Goal: Information Seeking & Learning: Learn about a topic

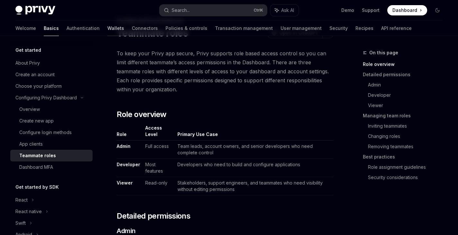
drag, startPoint x: 94, startPoint y: 29, endPoint x: 87, endPoint y: 29, distance: 6.8
click at [94, 29] on div "Welcome Basics Authentication Wallets Connectors Policies & controls Transactio…" at bounding box center [213, 28] width 396 height 15
click at [107, 29] on link "Wallets" at bounding box center [115, 28] width 17 height 15
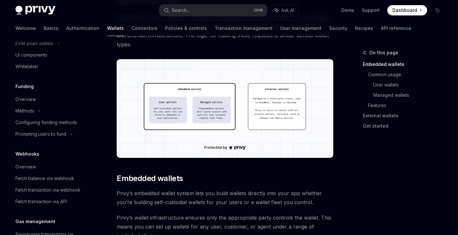
scroll to position [257, 0]
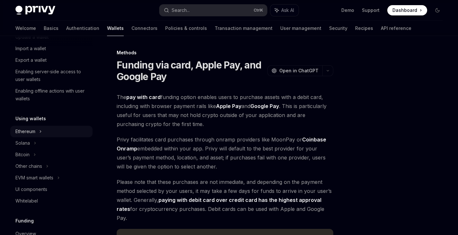
scroll to position [22, 0]
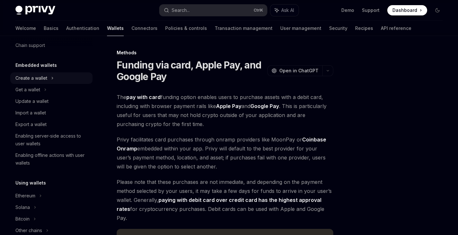
click at [52, 77] on icon at bounding box center [52, 78] width 1 height 2
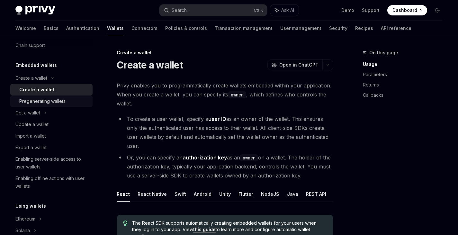
click at [41, 100] on div "Pregenerating wallets" at bounding box center [42, 101] width 46 height 8
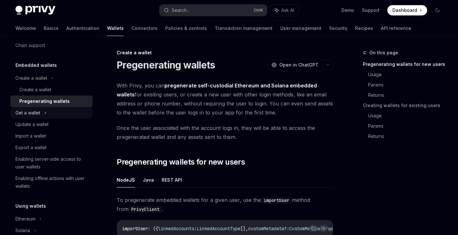
click at [34, 112] on div "Get a wallet" at bounding box center [27, 113] width 25 height 8
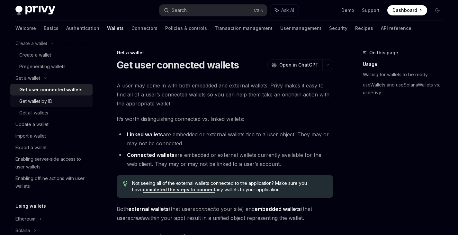
click at [49, 103] on div "Get wallet by ID" at bounding box center [35, 101] width 33 height 8
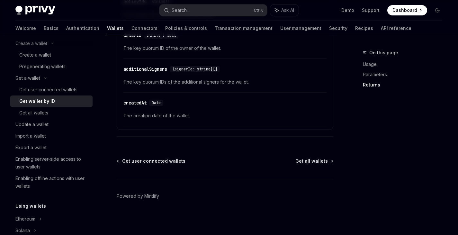
scroll to position [453, 0]
click at [324, 161] on span "Get all wallets" at bounding box center [311, 161] width 32 height 6
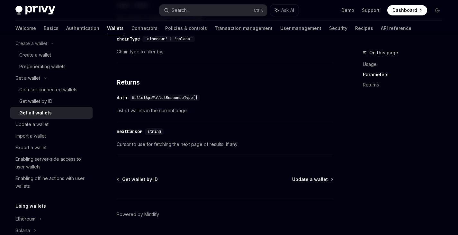
scroll to position [375, 0]
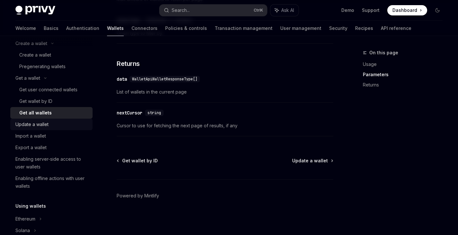
click at [36, 125] on div "Update a wallet" at bounding box center [31, 125] width 33 height 8
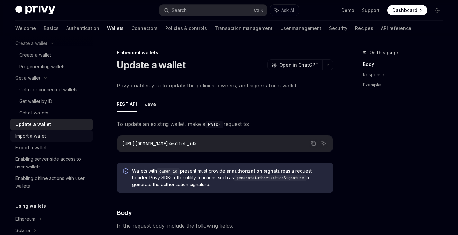
click at [36, 130] on link "Import a wallet" at bounding box center [51, 136] width 82 height 12
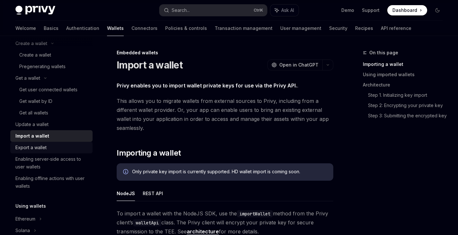
click at [36, 144] on div "Export a wallet" at bounding box center [30, 148] width 31 height 8
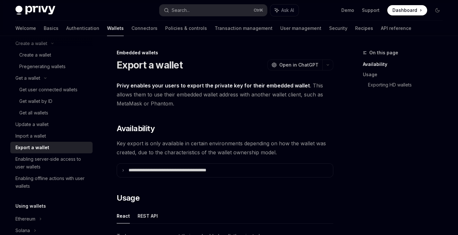
scroll to position [121, 0]
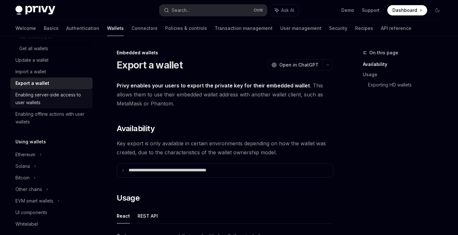
click at [50, 93] on div "Enabling server-side access to user wallets" at bounding box center [51, 98] width 73 height 15
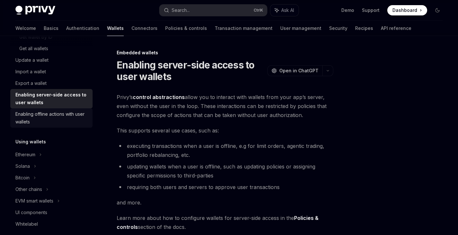
click at [46, 118] on div "Enabling offline actions with user wallets" at bounding box center [51, 117] width 73 height 15
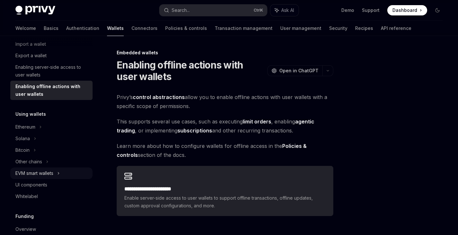
scroll to position [185, 0]
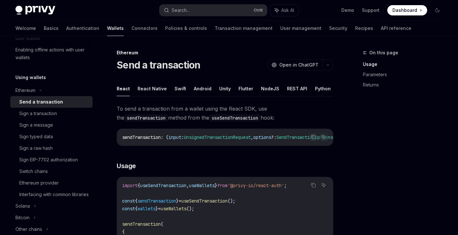
click at [43, 103] on div "Send a transaction" at bounding box center [41, 102] width 44 height 8
click at [43, 111] on div "Sign a transaction" at bounding box center [38, 114] width 38 height 8
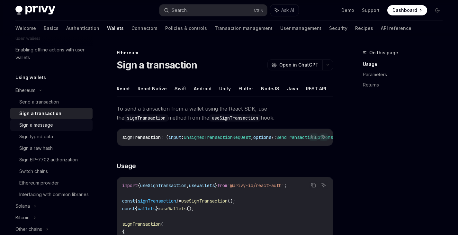
click at [43, 124] on div "Sign a message" at bounding box center [36, 125] width 34 height 8
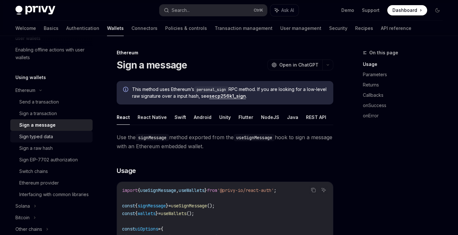
click at [41, 136] on div "Sign typed data" at bounding box center [36, 137] width 34 height 8
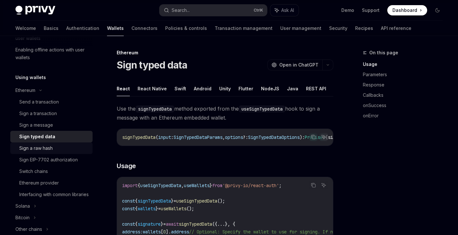
click at [39, 146] on div "Sign a raw hash" at bounding box center [35, 148] width 33 height 8
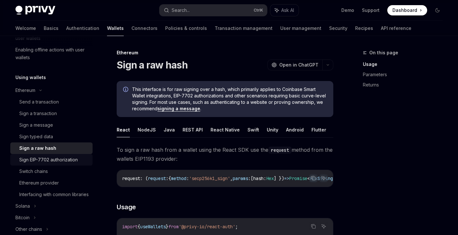
click at [40, 155] on link "Sign EIP-7702 authorization" at bounding box center [51, 160] width 82 height 12
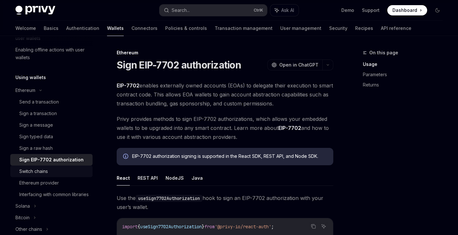
click at [38, 171] on div "Switch chains" at bounding box center [33, 171] width 29 height 8
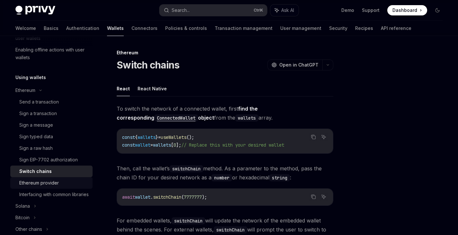
click at [37, 184] on div "Ethereum provider" at bounding box center [39, 183] width 40 height 8
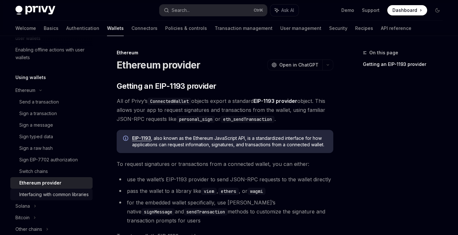
click at [41, 198] on div "Interfacing with common libraries" at bounding box center [53, 195] width 69 height 8
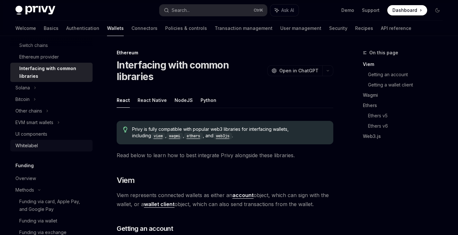
scroll to position [313, 0]
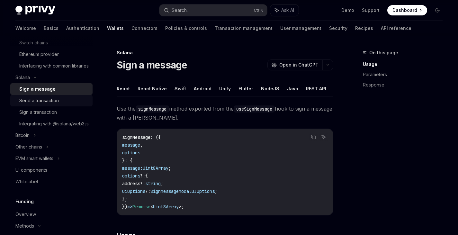
click at [45, 104] on div "Send a transaction" at bounding box center [39, 101] width 40 height 8
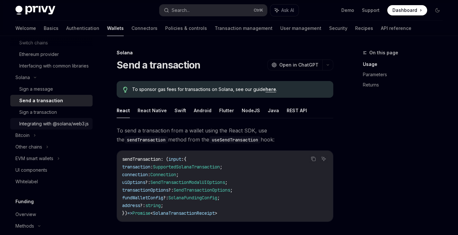
click at [39, 126] on link "Integrating with @solana/web3.js" at bounding box center [51, 124] width 82 height 12
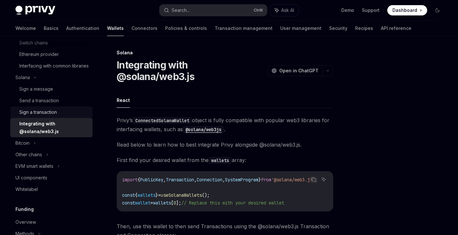
click at [45, 116] on div "Sign a transaction" at bounding box center [38, 112] width 38 height 8
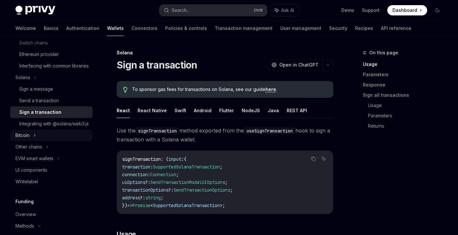
click at [34, 141] on div "Bitcoin" at bounding box center [51, 136] width 82 height 12
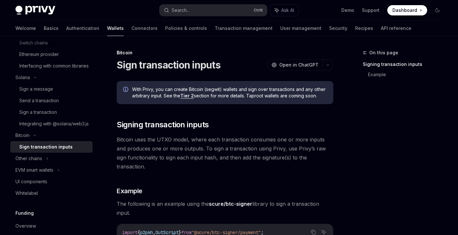
click at [41, 151] on div "Sign transaction inputs" at bounding box center [45, 147] width 53 height 8
click at [38, 162] on div "Other chains" at bounding box center [28, 159] width 27 height 8
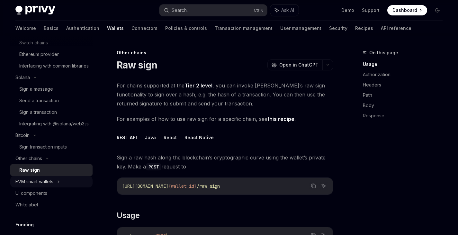
click at [34, 185] on div "EVM smart wallets" at bounding box center [34, 182] width 38 height 8
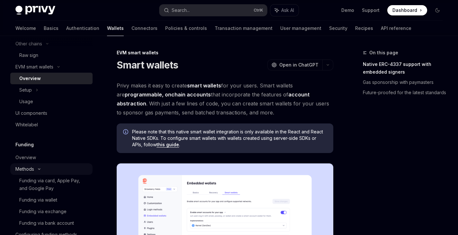
scroll to position [442, 0]
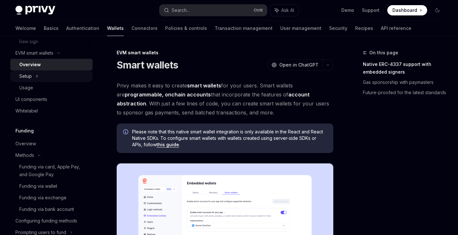
click at [38, 82] on div "Setup" at bounding box center [51, 76] width 82 height 12
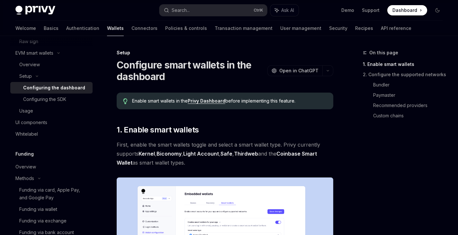
click at [35, 92] on div "Configuring the dashboard" at bounding box center [54, 88] width 62 height 8
click at [42, 103] on div "Configuring the SDK" at bounding box center [44, 99] width 43 height 8
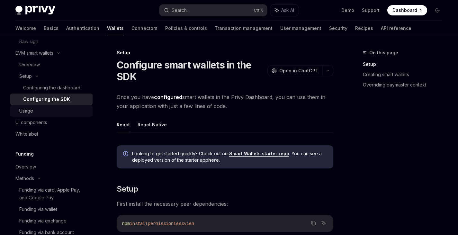
click at [29, 115] on div "Usage" at bounding box center [26, 111] width 14 height 8
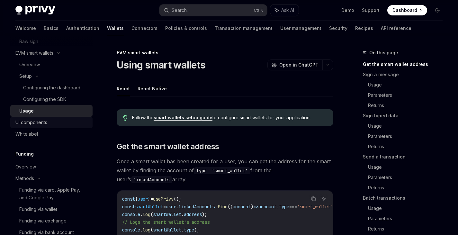
click at [30, 126] on div "UI components" at bounding box center [31, 123] width 32 height 8
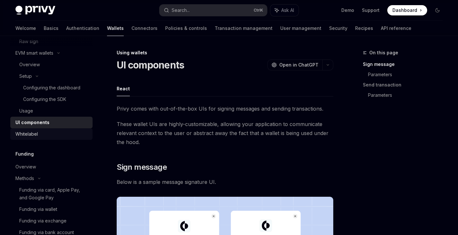
click at [30, 138] on div "Whitelabel" at bounding box center [26, 134] width 23 height 8
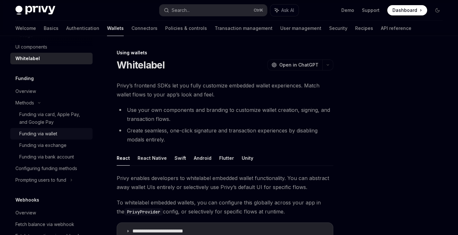
scroll to position [538, 0]
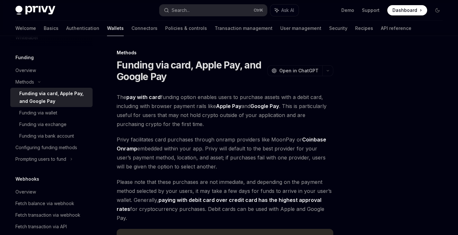
click at [53, 105] on div "Funding via card, Apple Pay, and Google Pay" at bounding box center [53, 97] width 69 height 15
click at [46, 117] on div "Funding via wallet" at bounding box center [38, 113] width 38 height 8
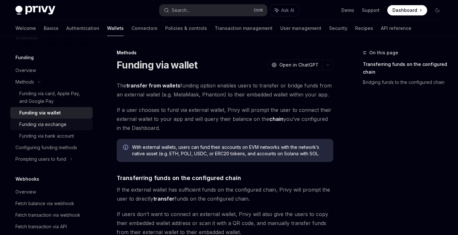
click at [45, 130] on link "Funding via exchange" at bounding box center [51, 125] width 82 height 12
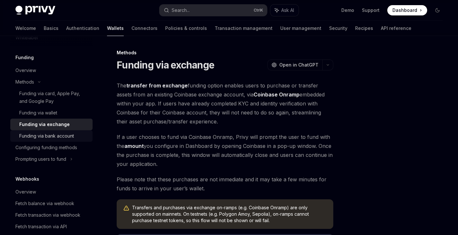
click at [51, 140] on div "Funding via bank account" at bounding box center [46, 136] width 55 height 8
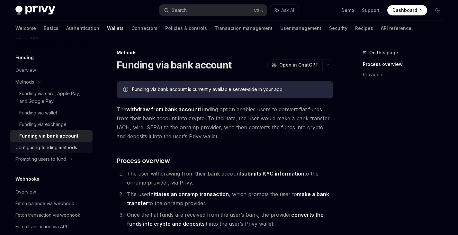
click at [50, 151] on div "Configuring funding methods" at bounding box center [46, 148] width 62 height 8
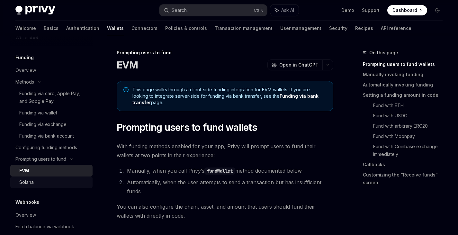
click at [36, 186] on div "Solana" at bounding box center [53, 182] width 69 height 8
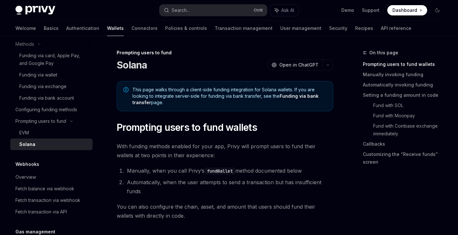
scroll to position [667, 0]
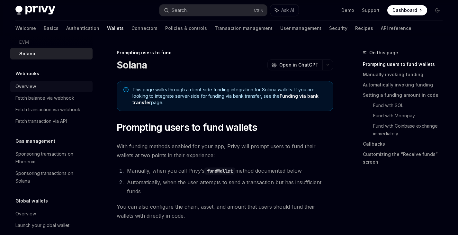
click at [33, 90] on div "Overview" at bounding box center [25, 87] width 21 height 8
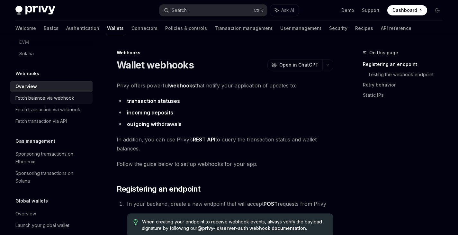
click at [42, 102] on div "Fetch balance via webhook" at bounding box center [44, 98] width 59 height 8
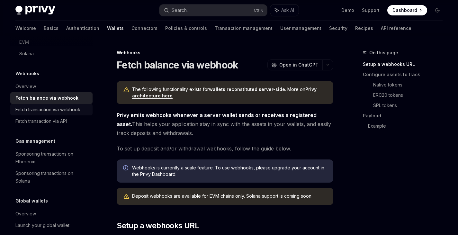
click at [43, 113] on div "Fetch transaction via webhook" at bounding box center [47, 110] width 65 height 8
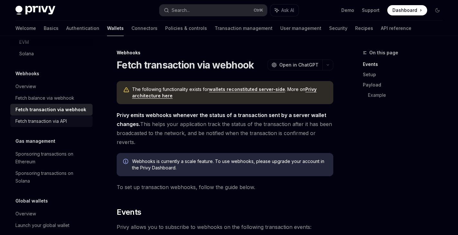
click at [44, 125] on div "Fetch transaction via API" at bounding box center [40, 121] width 51 height 8
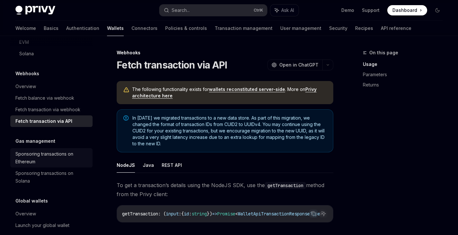
click at [32, 166] on div "Sponsoring transactions on Ethereum" at bounding box center [51, 157] width 73 height 15
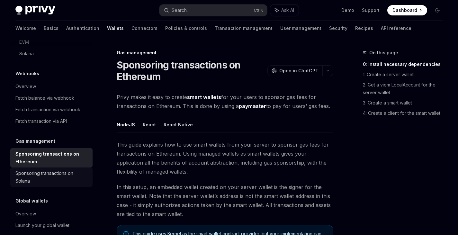
click at [31, 185] on div "Sponsoring transactions on Solana" at bounding box center [51, 176] width 73 height 15
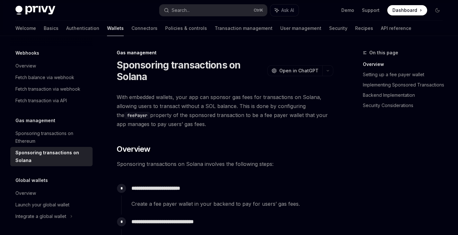
scroll to position [703, 0]
click at [29, 195] on div "Overview" at bounding box center [25, 193] width 21 height 8
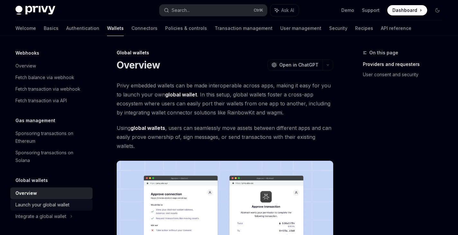
click at [38, 207] on div "Launch your global wallet" at bounding box center [42, 205] width 54 height 8
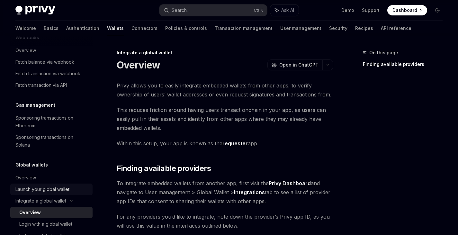
scroll to position [784, 0]
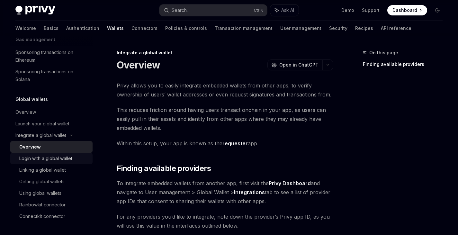
click at [31, 158] on div "Login with a global wallet" at bounding box center [45, 159] width 53 height 8
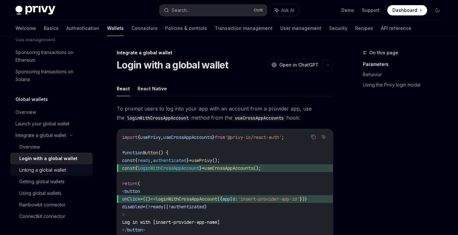
click at [43, 171] on div "Linking a global wallet" at bounding box center [42, 170] width 47 height 8
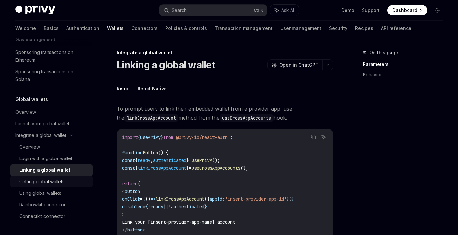
click at [41, 180] on div "Getting global wallets" at bounding box center [41, 182] width 45 height 8
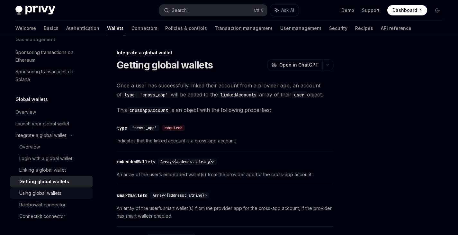
drag, startPoint x: 48, startPoint y: 194, endPoint x: 51, endPoint y: 198, distance: 5.2
click at [47, 194] on div "Using global wallets" at bounding box center [40, 193] width 42 height 8
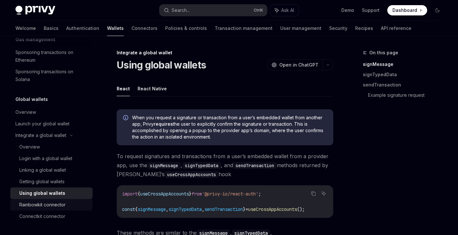
click at [53, 205] on div "Rainbowkit connector" at bounding box center [42, 205] width 46 height 8
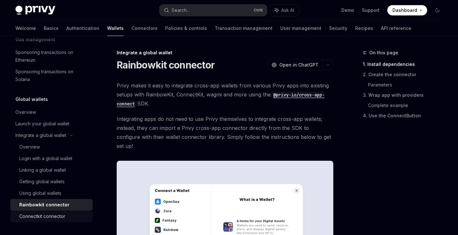
click at [51, 215] on div "Connectkit connector" at bounding box center [42, 217] width 46 height 8
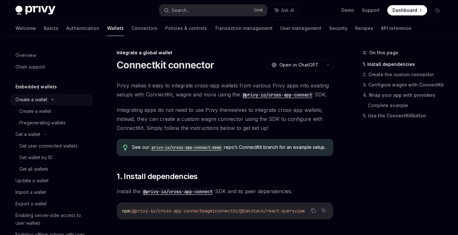
click at [49, 100] on icon at bounding box center [53, 99] width 8 height 3
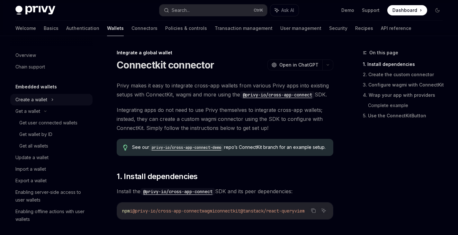
click at [51, 103] on icon at bounding box center [52, 100] width 3 height 8
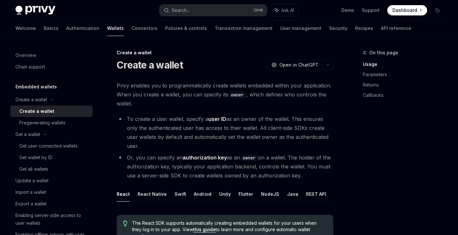
click at [40, 86] on h5 "Embedded wallets" at bounding box center [35, 87] width 41 height 8
click at [28, 51] on div "Overview" at bounding box center [25, 55] width 21 height 8
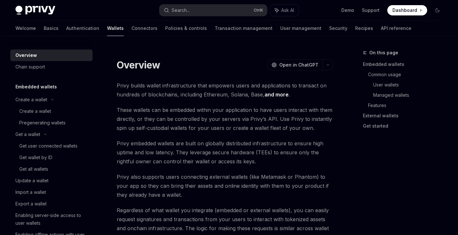
type textarea "*"
